Goal: Information Seeking & Learning: Learn about a topic

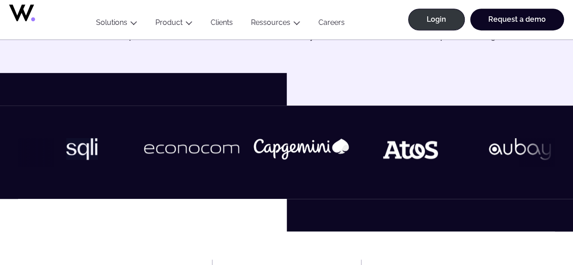
scroll to position [317, 0]
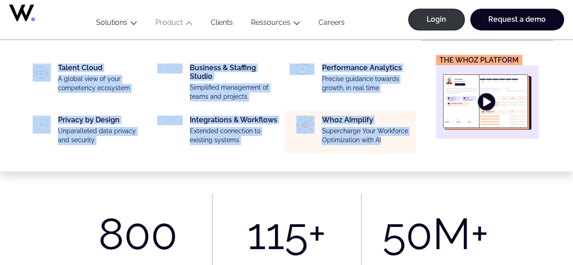
drag, startPoint x: 33, startPoint y: 50, endPoint x: 397, endPoint y: 148, distance: 377.3
click at [397, 148] on ul "Talent Cloud A global view of your competency ecosystem Business & Staffing Stu…" at bounding box center [218, 105] width 396 height 131
copy ul "Talent Cloud A global view of your competency ecosystem Business & Staffing Stu…"
click at [326, 119] on div "Whoz AImplify Supercharge Your Workforce Optimization with AI" at bounding box center [366, 132] width 88 height 33
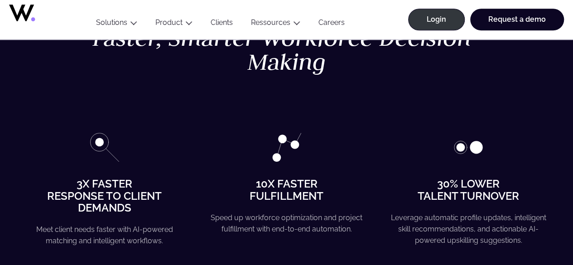
scroll to position [453, 0]
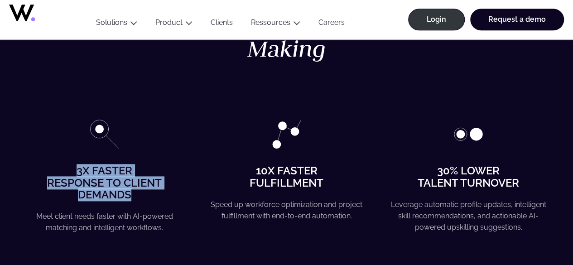
drag, startPoint x: 76, startPoint y: 168, endPoint x: 137, endPoint y: 188, distance: 63.9
click at [137, 189] on h4 "3X faster response to client demands" at bounding box center [105, 183] width 156 height 36
copy h4 "3X faster response to client demands"
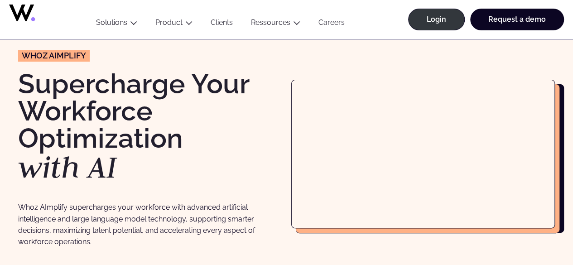
scroll to position [45, 0]
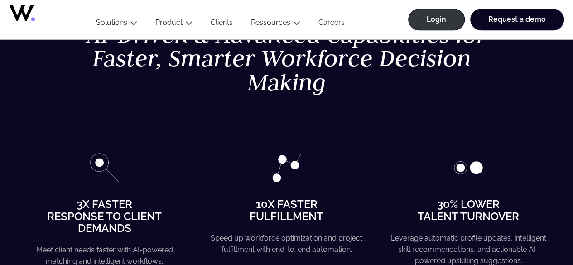
scroll to position [498, 0]
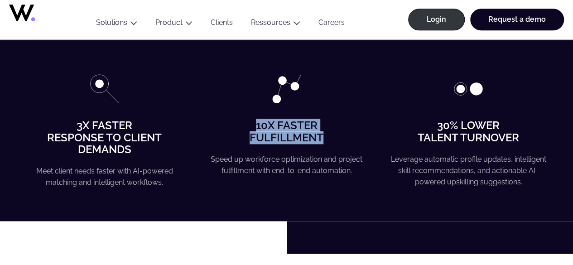
drag, startPoint x: 256, startPoint y: 124, endPoint x: 325, endPoint y: 135, distance: 69.7
click at [325, 135] on h4 "10x faster fulfillment" at bounding box center [287, 132] width 156 height 24
copy h4 "10x faster fulfillment"
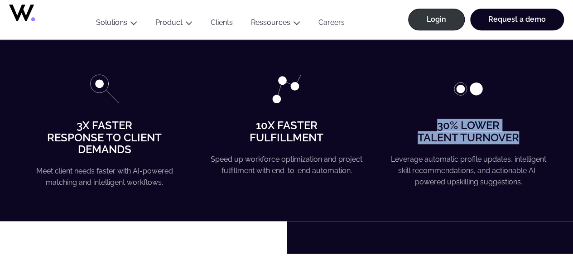
drag, startPoint x: 439, startPoint y: 124, endPoint x: 535, endPoint y: 132, distance: 96.8
click at [539, 133] on h4 "30% Lower Talent Turnover" at bounding box center [469, 132] width 156 height 24
copy h4 "30% Lower Talent Turnover"
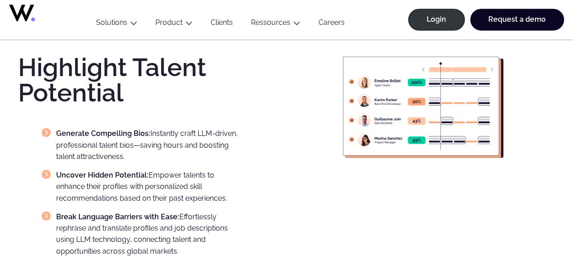
scroll to position [770, 0]
